Goal: Go to known website: Access a specific website the user already knows

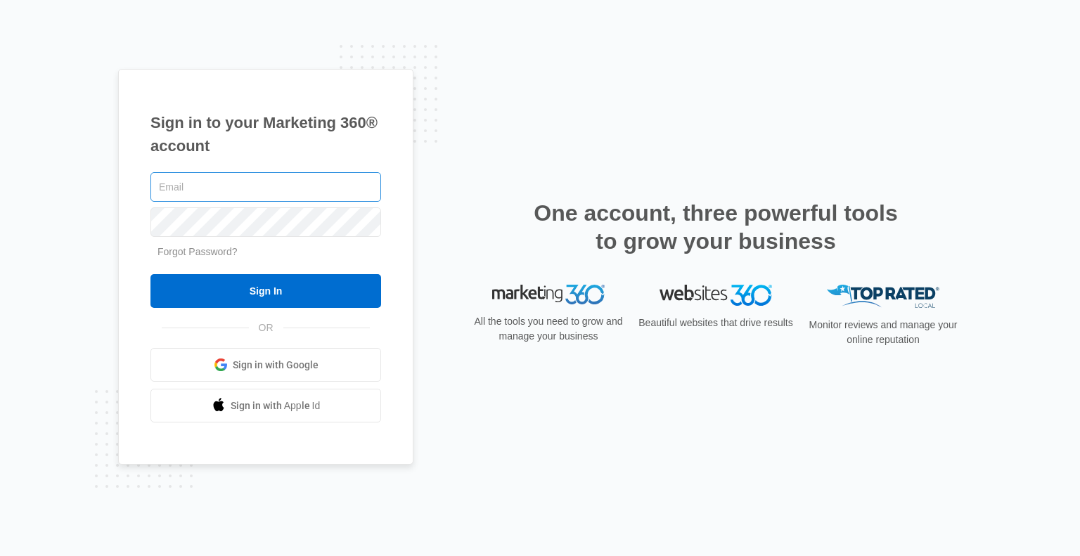
type input "[EMAIL_ADDRESS][DOMAIN_NAME]"
click at [284, 362] on span "Sign in with Google" at bounding box center [276, 365] width 86 height 15
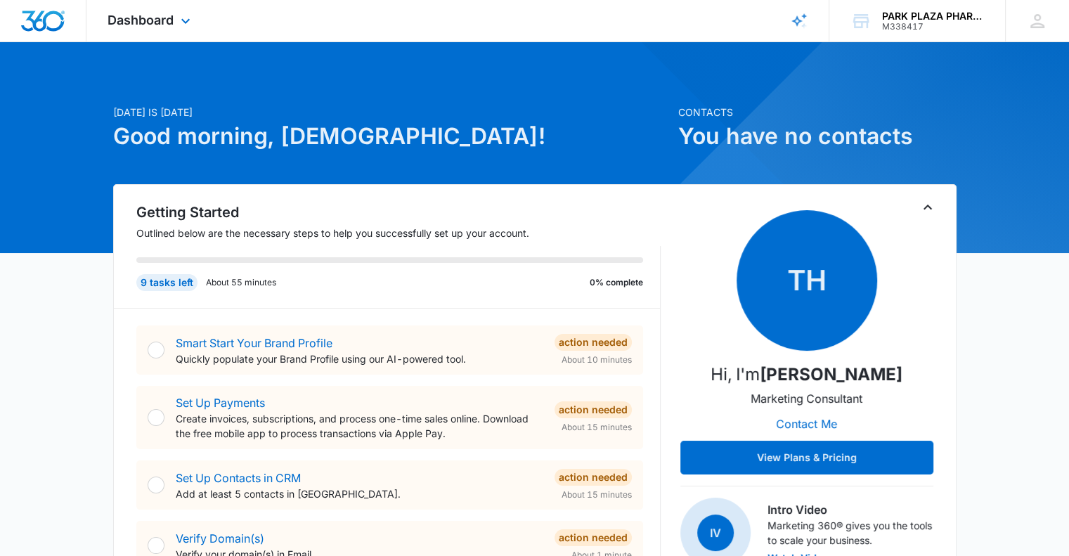
click at [194, 15] on div "Dashboard Apps Reputation Websites Forms CRM Email Social Shop Payments POS Con…" at bounding box center [150, 20] width 129 height 41
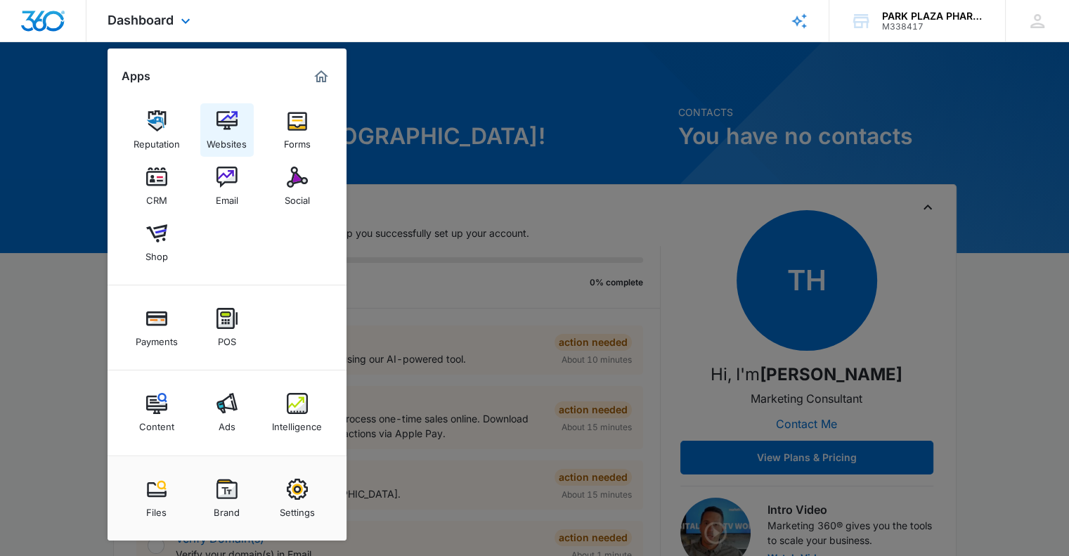
click at [227, 134] on div "Websites" at bounding box center [227, 140] width 40 height 18
